Goal: Transaction & Acquisition: Subscribe to service/newsletter

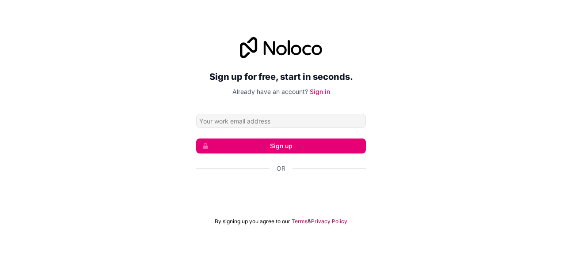
click at [250, 121] on input "Email address" at bounding box center [281, 121] width 170 height 14
click at [203, 119] on input "Email address" at bounding box center [281, 121] width 170 height 14
type input "[GEOGRAPHIC_DATA]"
click at [196, 139] on button "Sign up" at bounding box center [281, 146] width 170 height 15
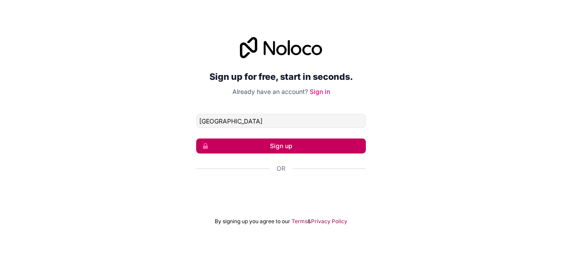
click at [213, 148] on button "Sign up" at bounding box center [281, 146] width 170 height 15
click at [212, 146] on button "Sign up" at bounding box center [281, 146] width 170 height 15
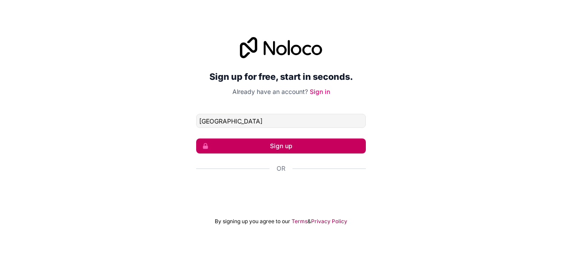
click at [212, 146] on button "Sign up" at bounding box center [281, 146] width 170 height 15
